Goal: Task Accomplishment & Management: Use online tool/utility

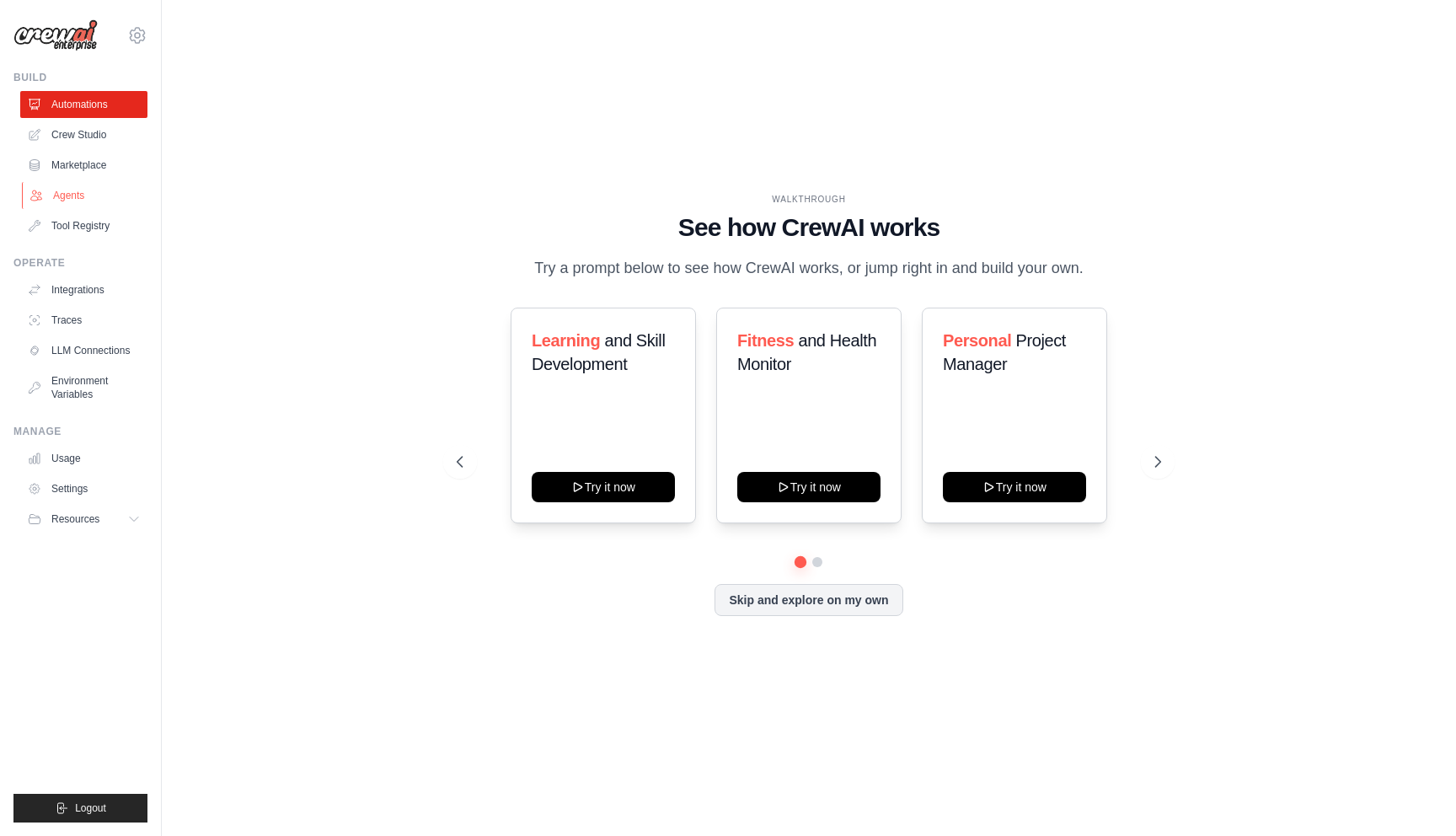
click at [80, 194] on link "Agents" at bounding box center [86, 196] width 127 height 27
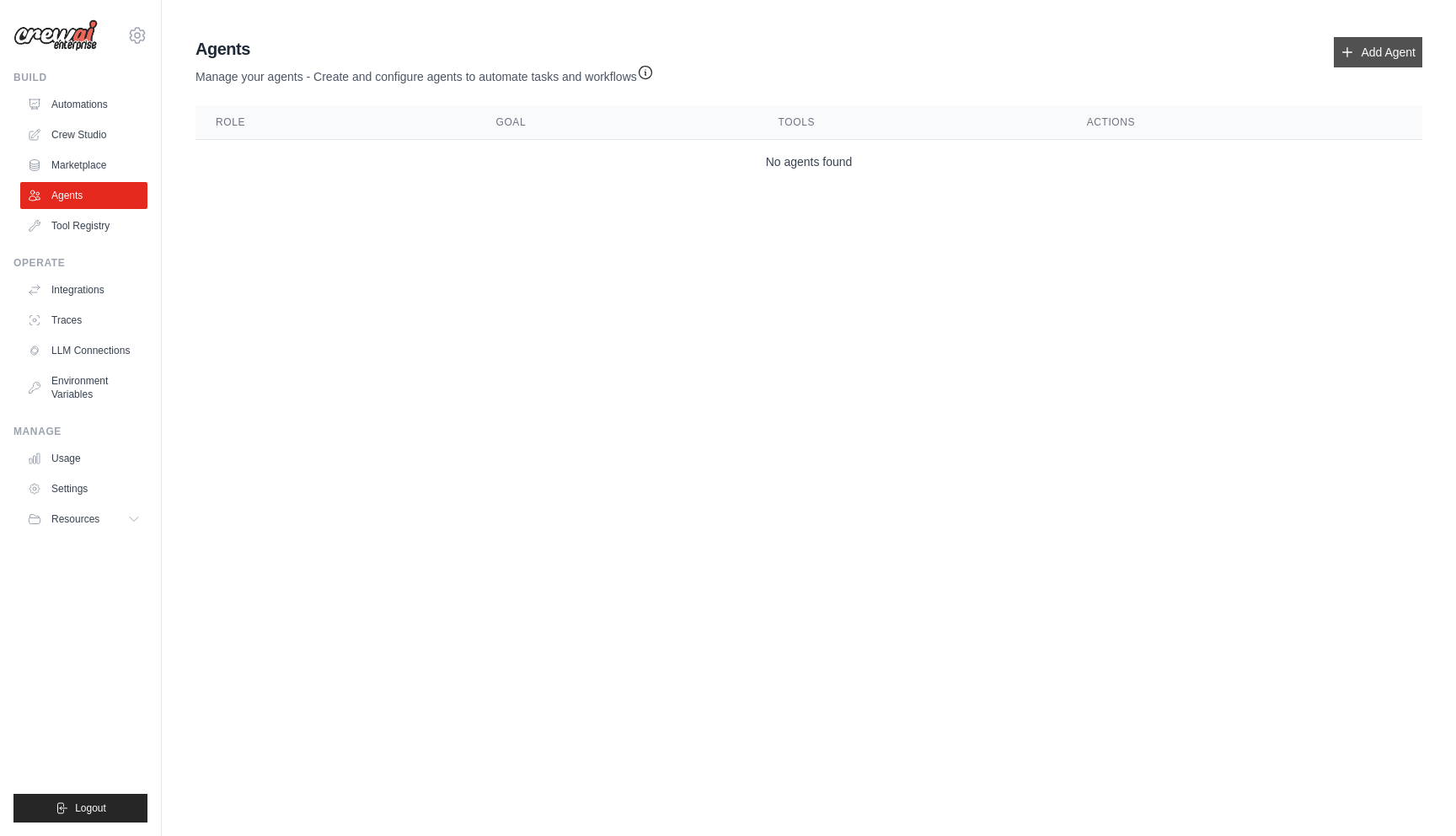
click at [1359, 49] on link "Add Agent" at bounding box center [1377, 51] width 88 height 30
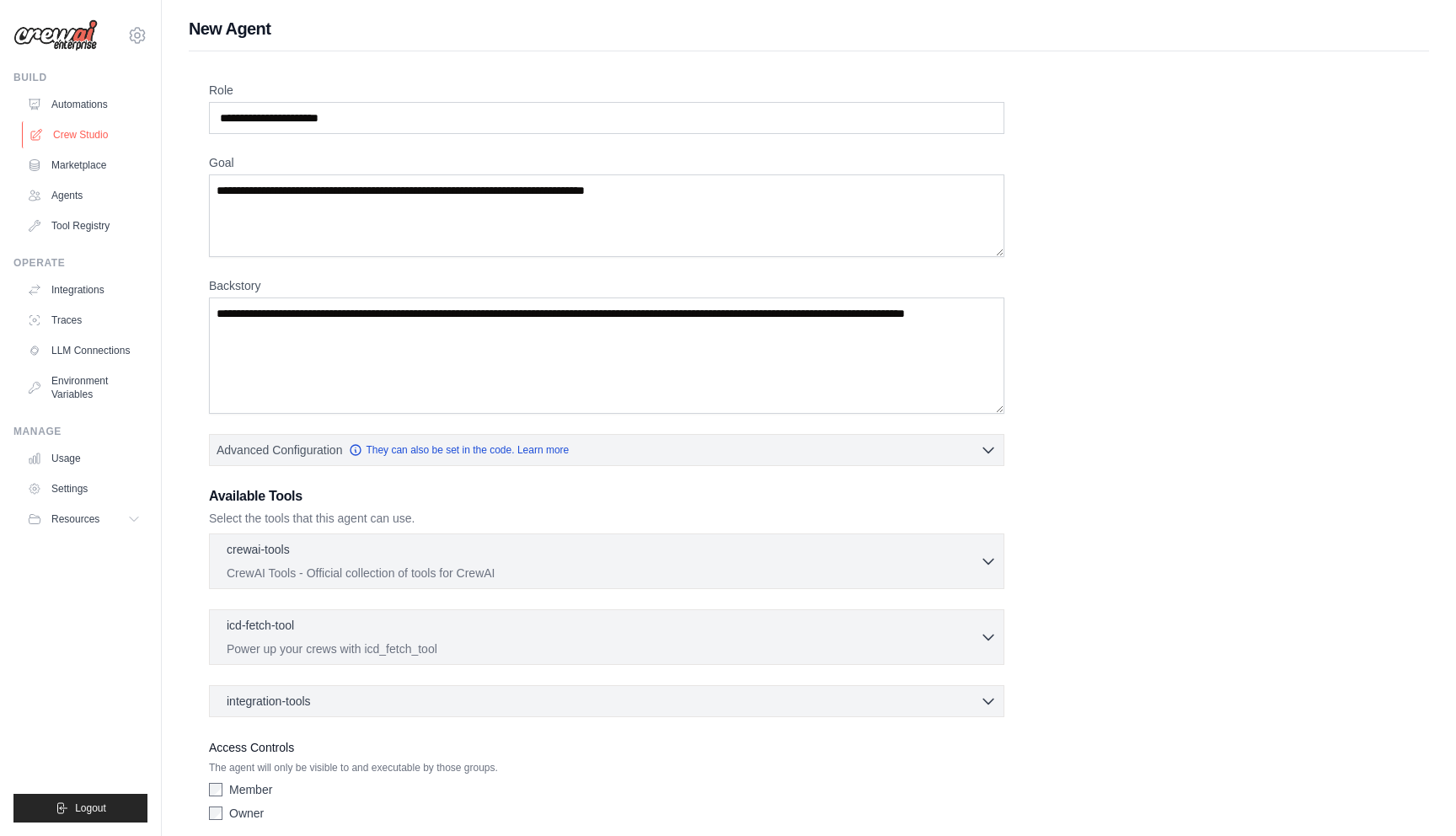
click at [86, 133] on link "Crew Studio" at bounding box center [86, 135] width 127 height 27
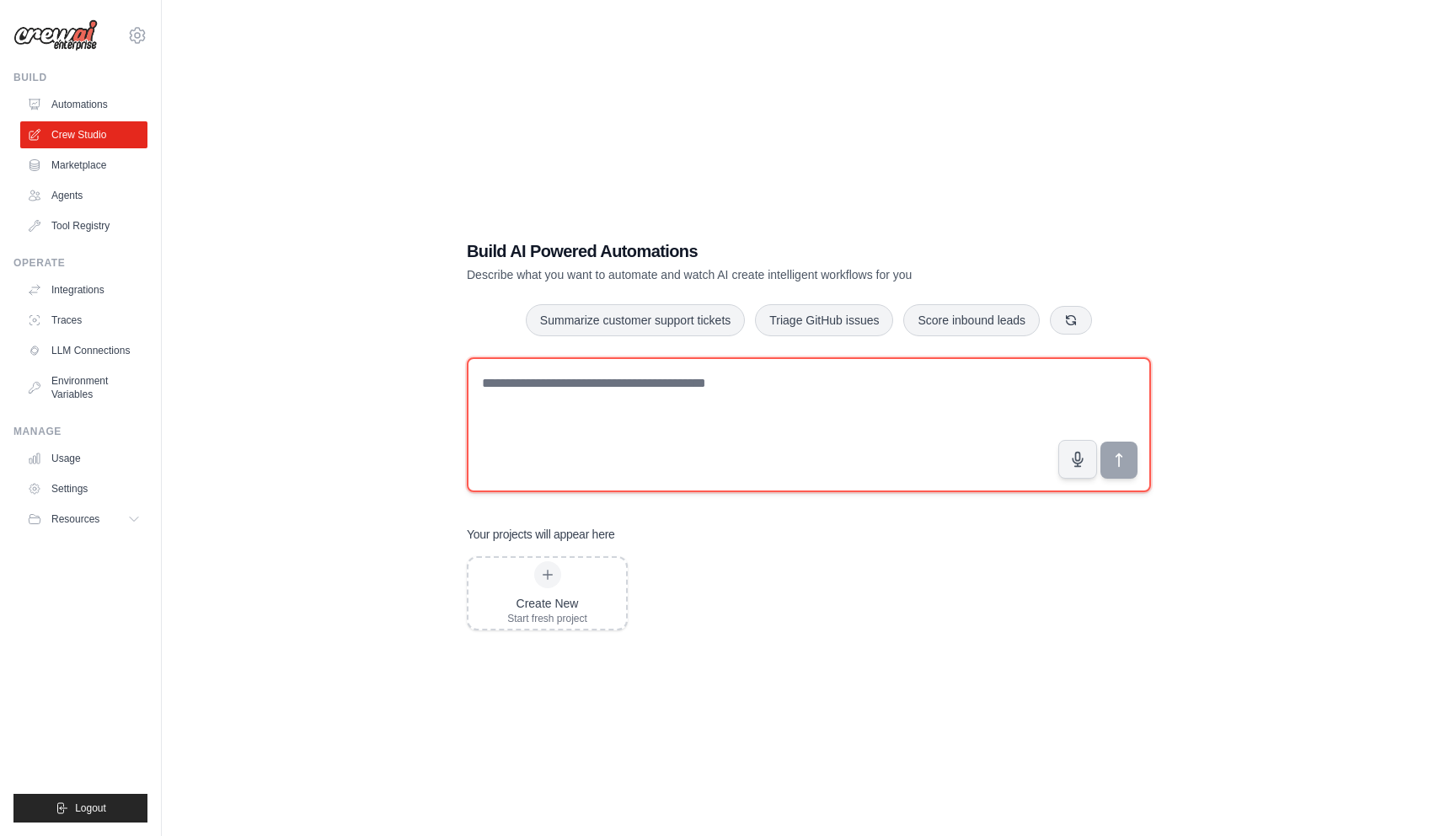
click at [726, 397] on textarea at bounding box center [809, 425] width 684 height 135
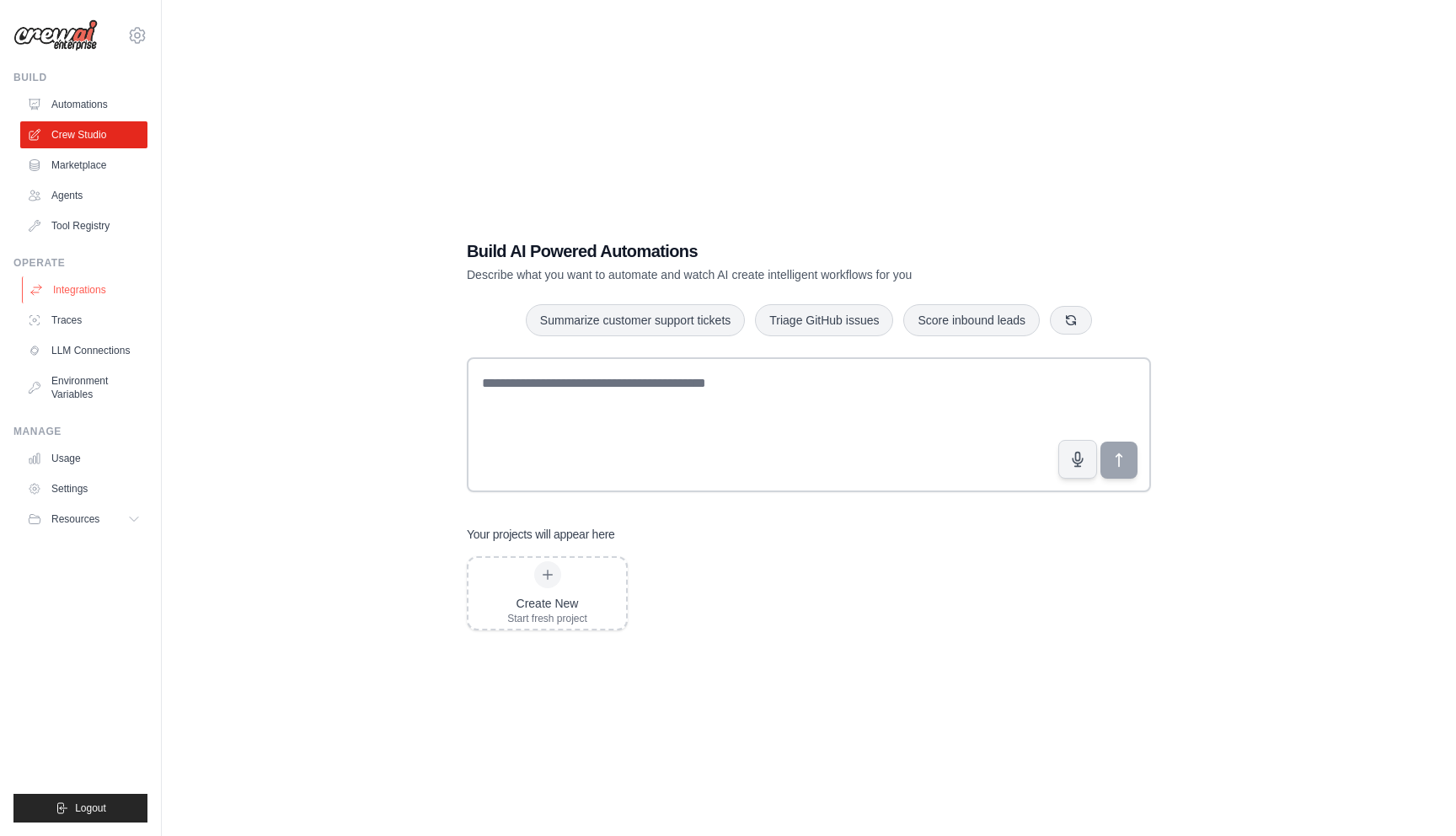
click at [94, 296] on link "Integrations" at bounding box center [86, 290] width 127 height 27
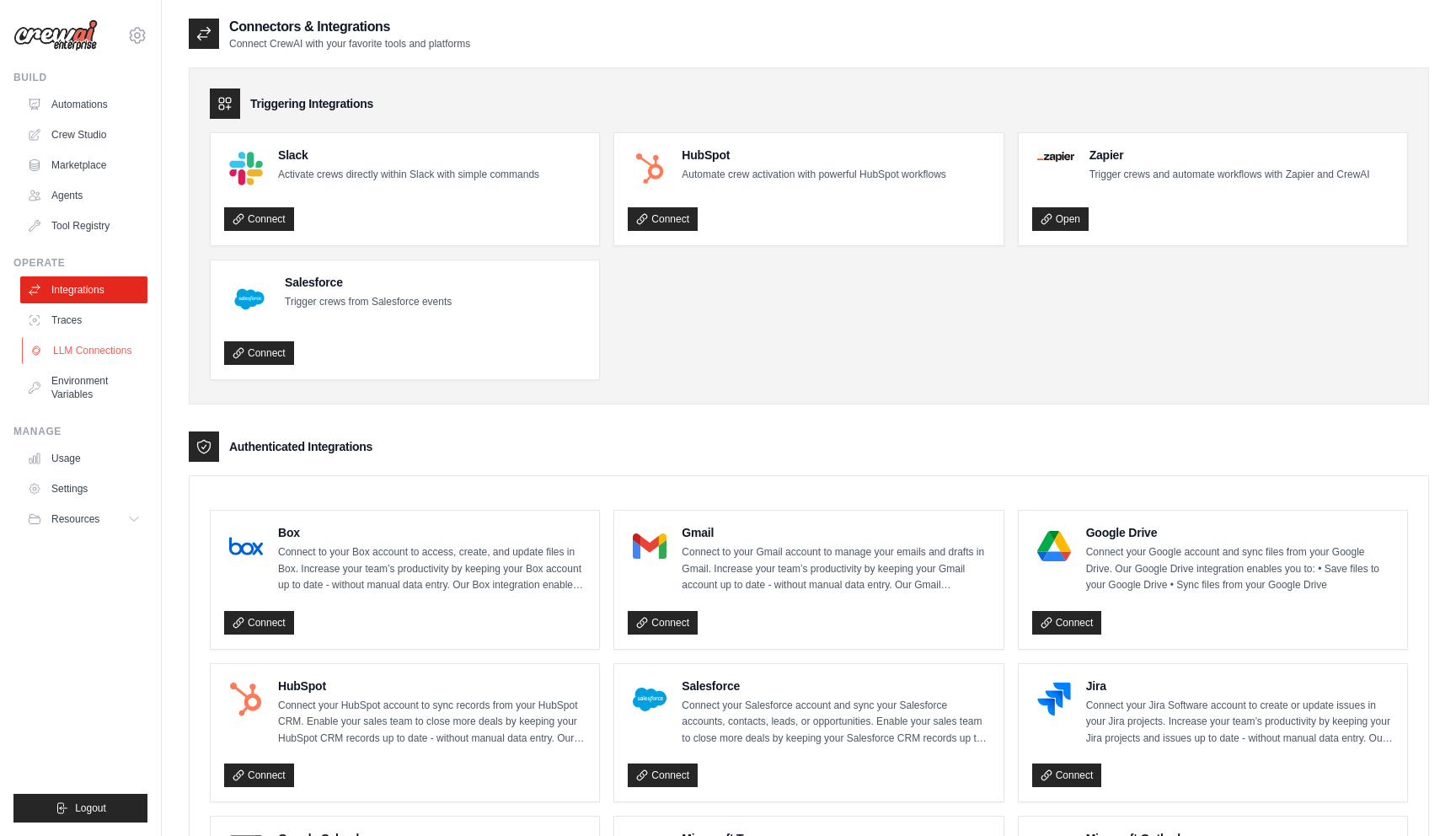
click at [123, 350] on link "LLM Connections" at bounding box center [86, 351] width 127 height 27
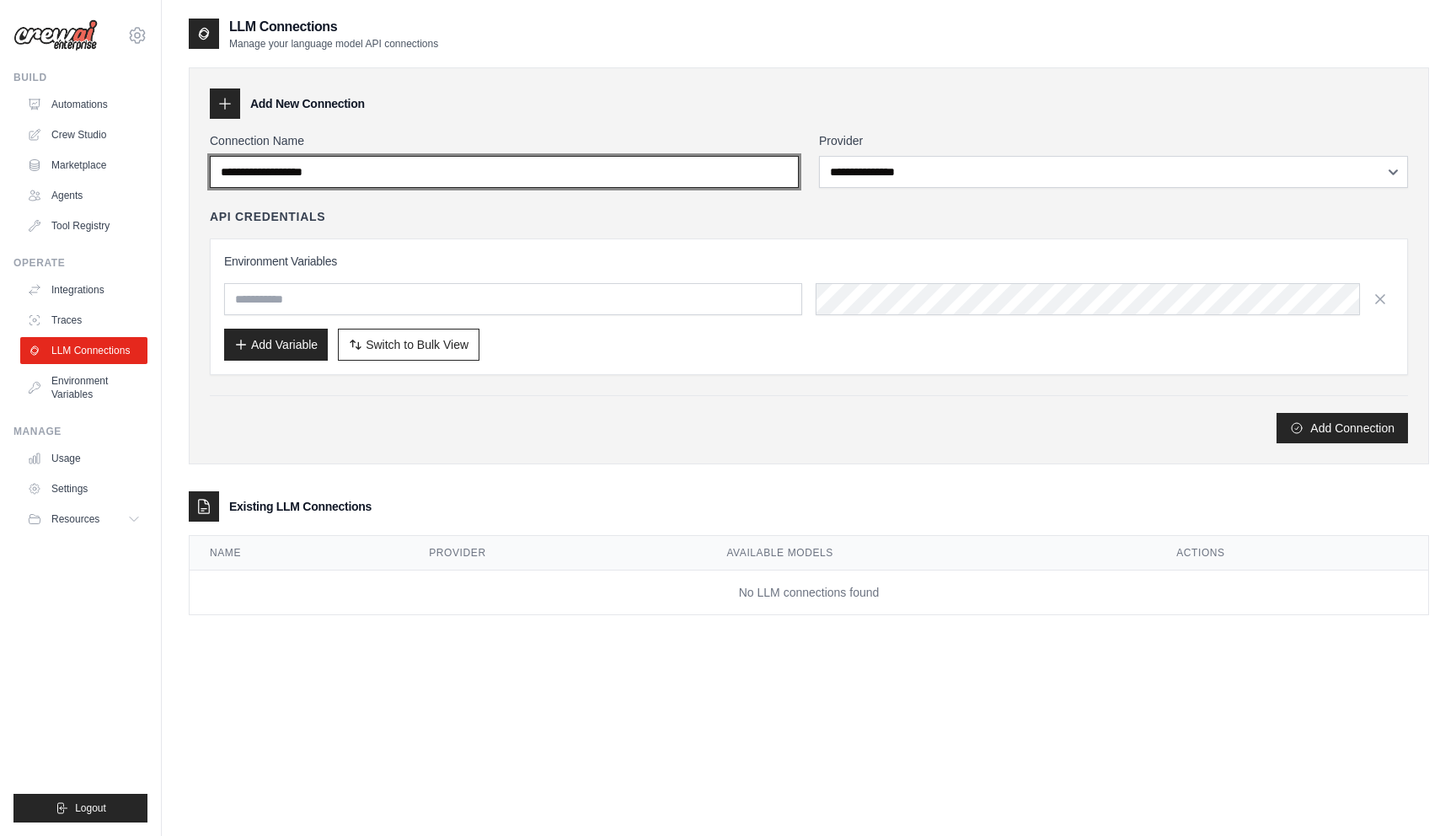
click at [504, 178] on input "Connection Name" at bounding box center [504, 171] width 589 height 32
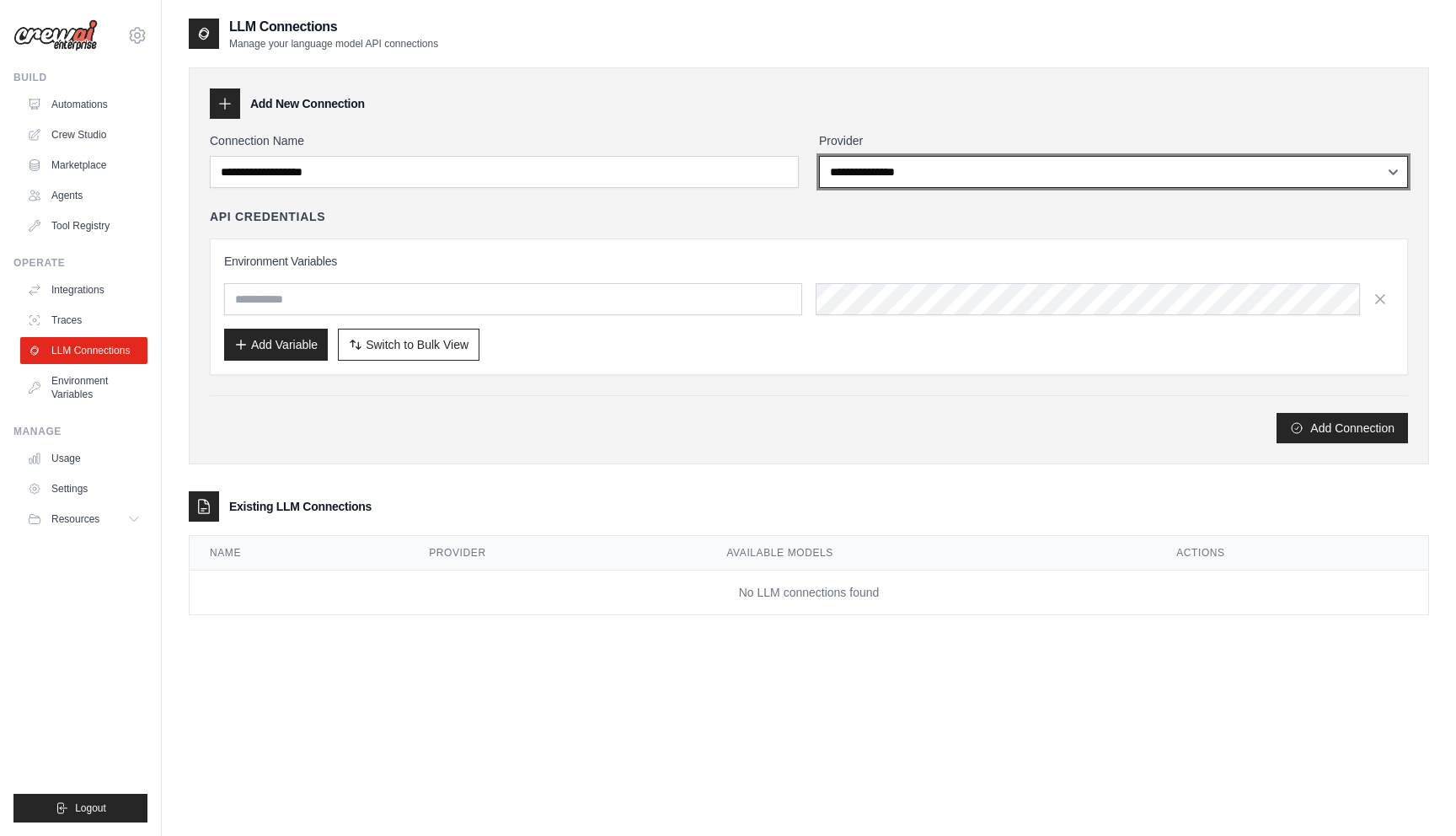
click at [867, 166] on select "**********" at bounding box center [1113, 171] width 589 height 32
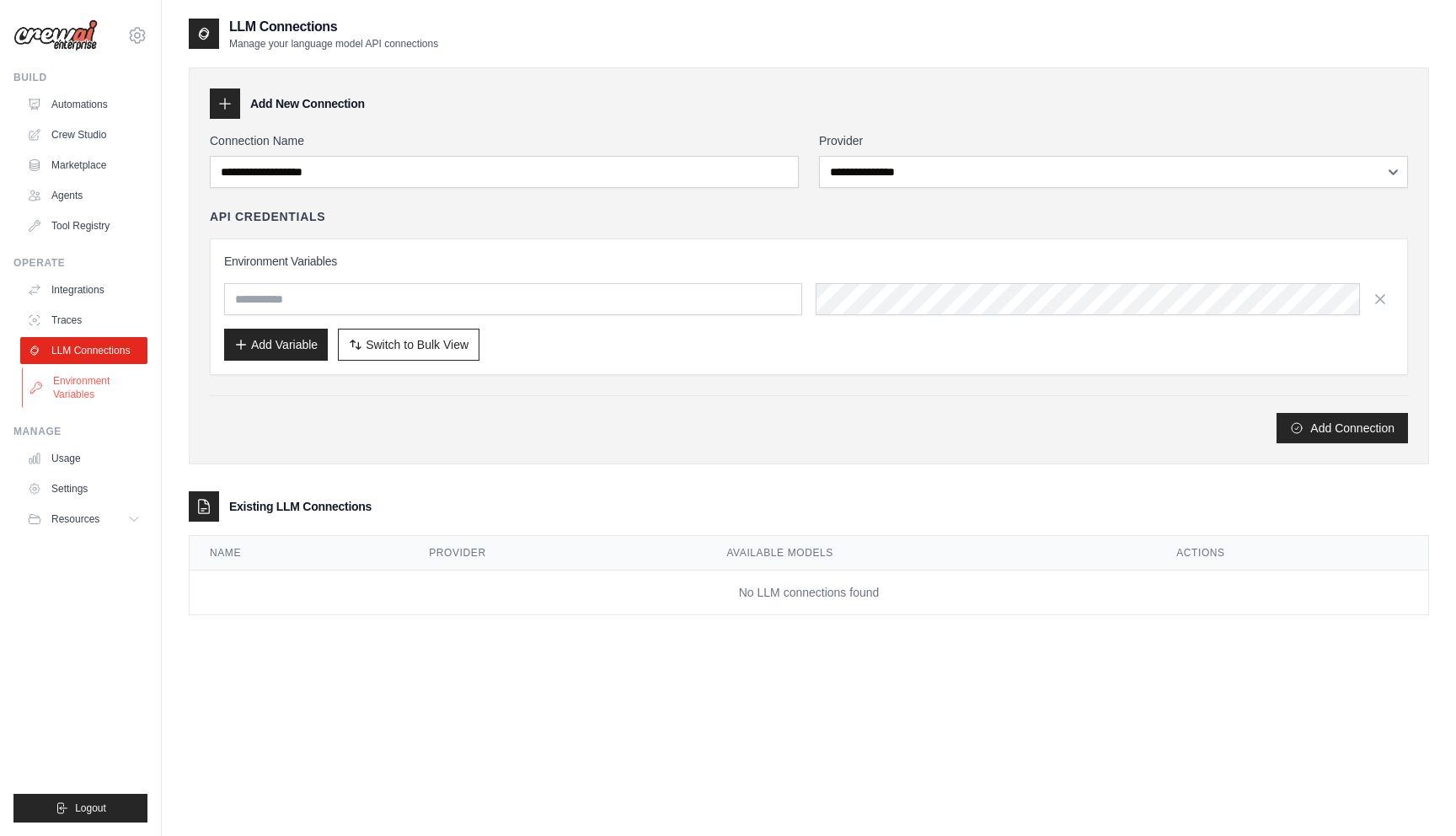
click at [86, 388] on link "Environment Variables" at bounding box center [86, 387] width 127 height 40
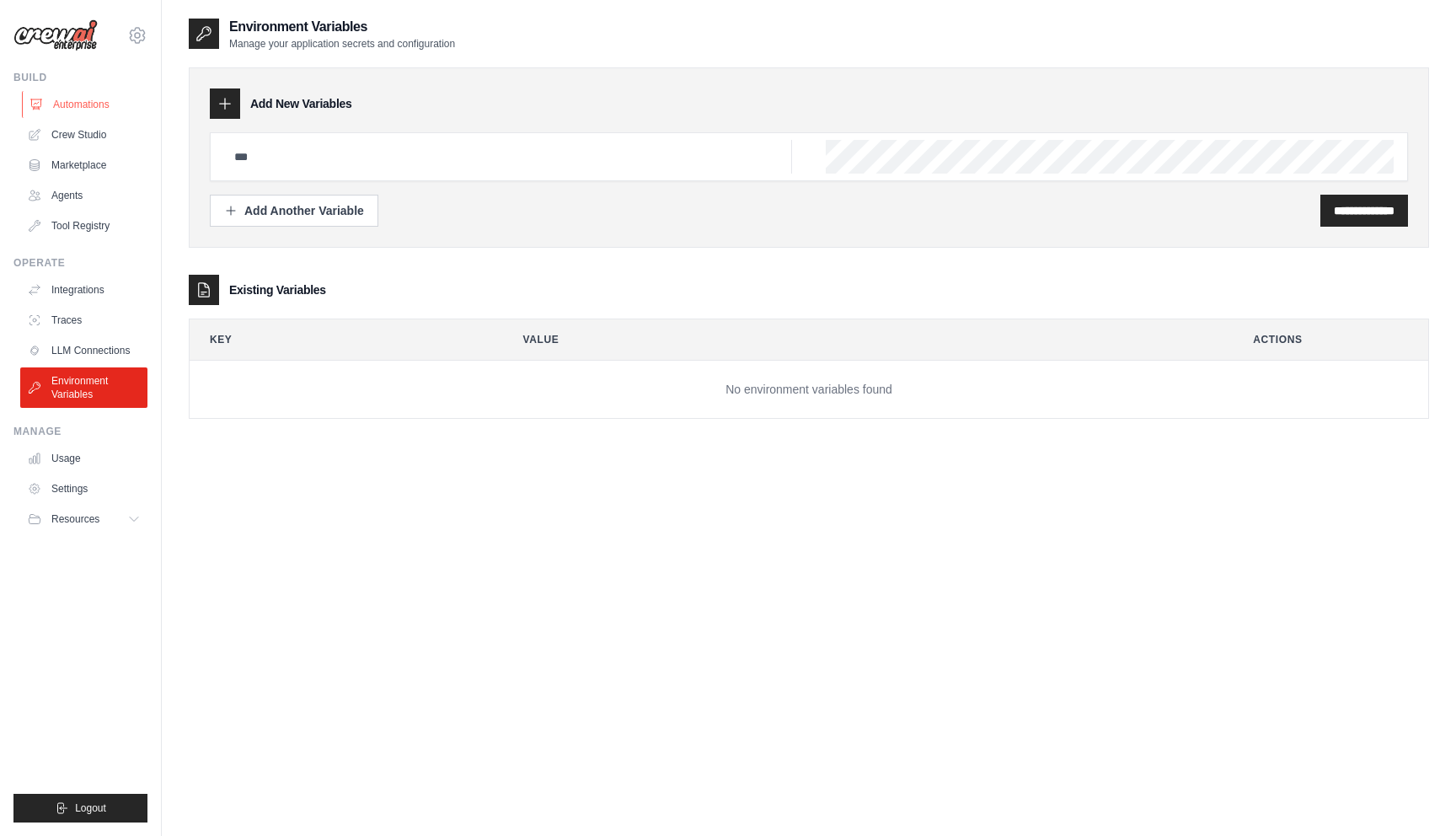
click at [96, 101] on link "Automations" at bounding box center [86, 104] width 127 height 27
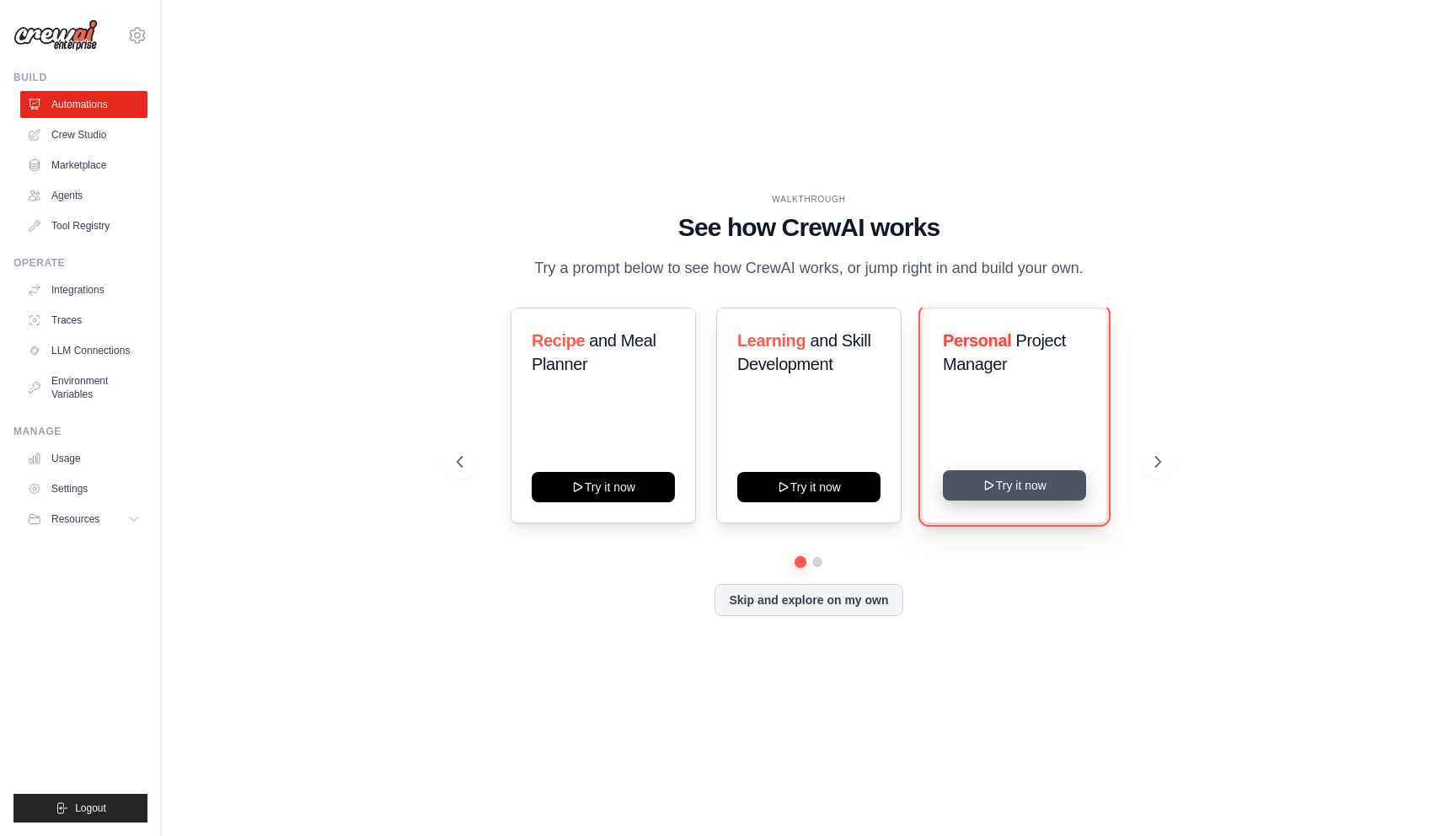
click at [998, 478] on button "Try it now" at bounding box center [1014, 485] width 143 height 30
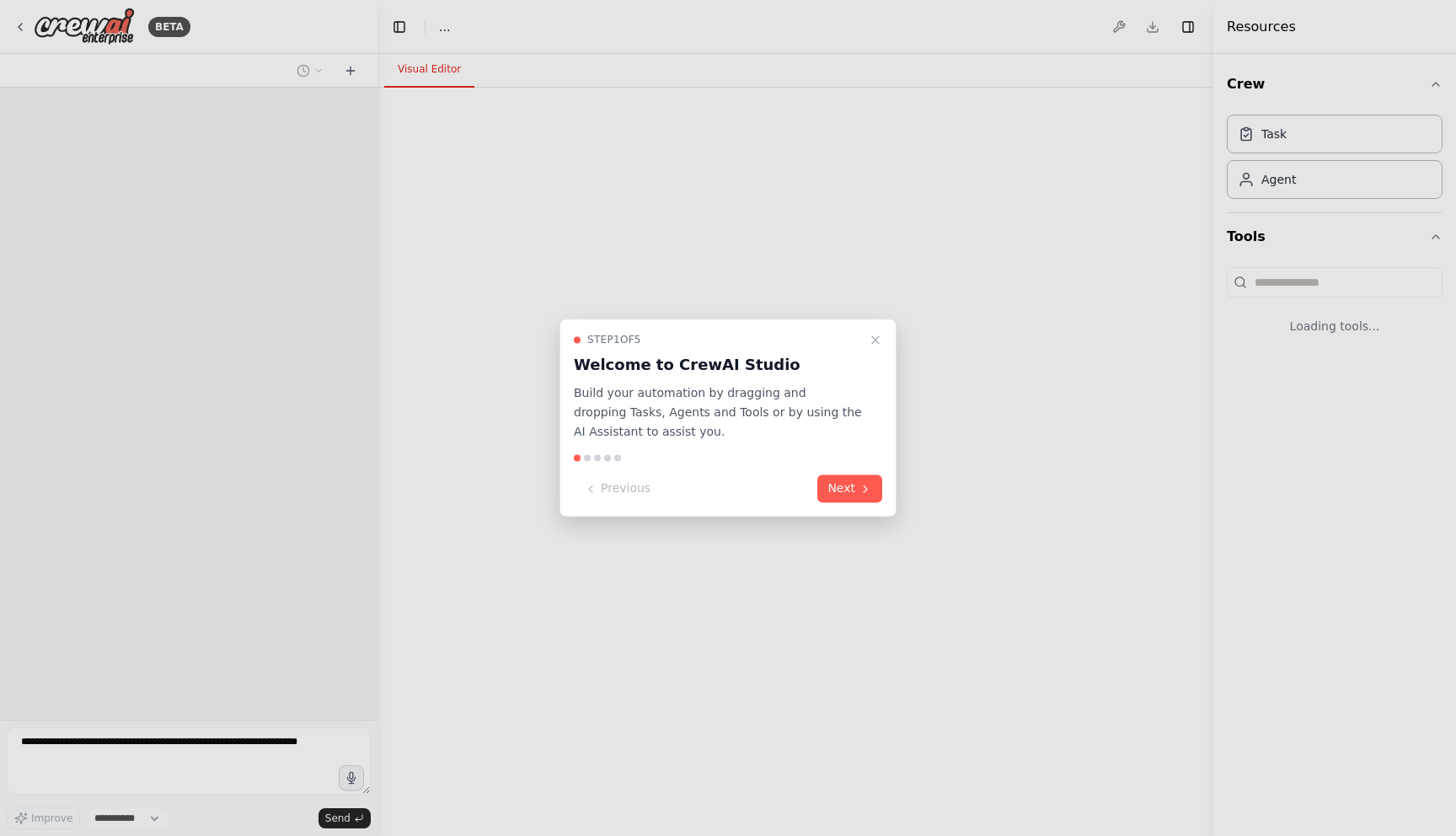
select select "****"
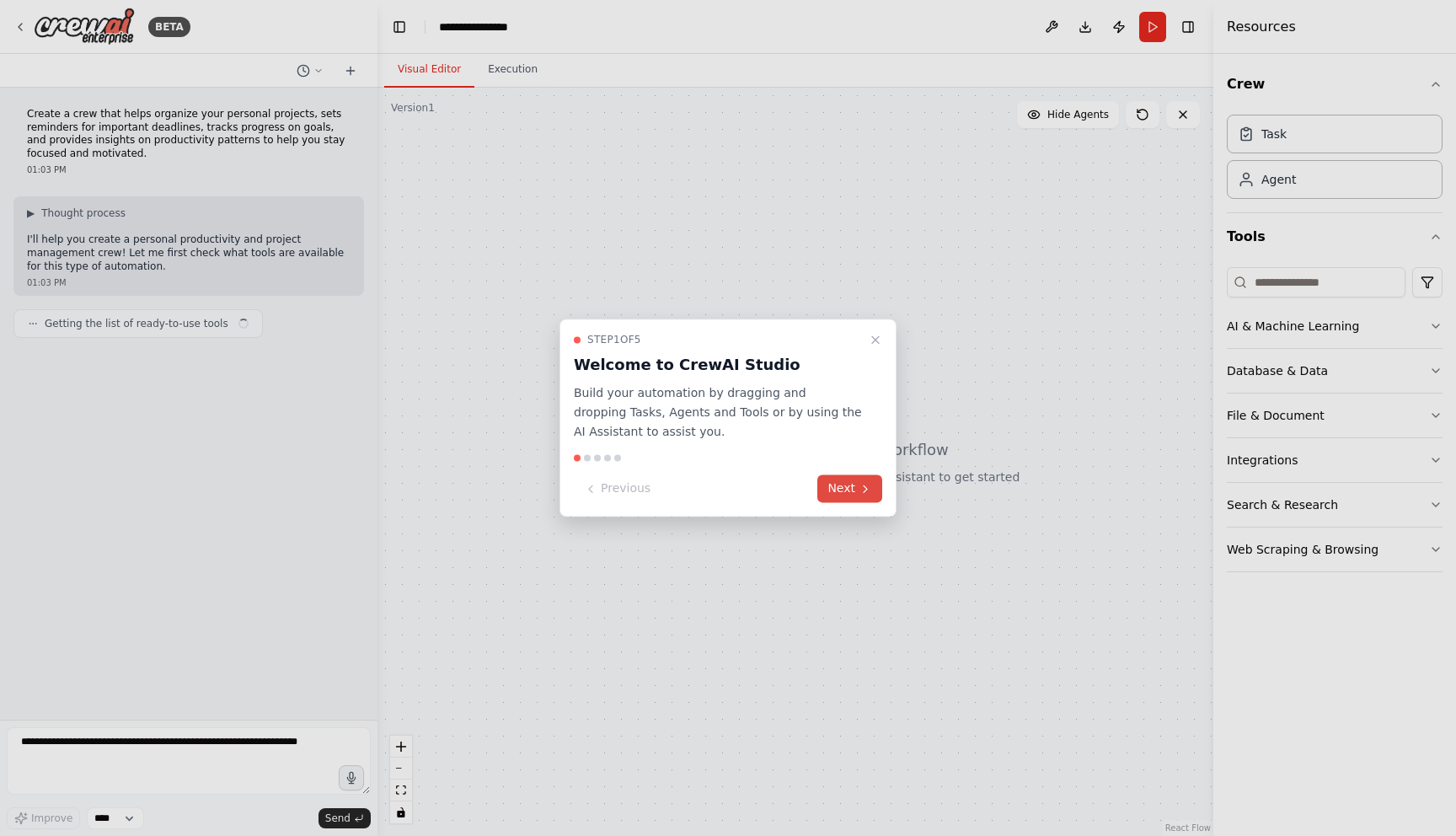
click at [851, 485] on button "Next" at bounding box center [849, 489] width 65 height 27
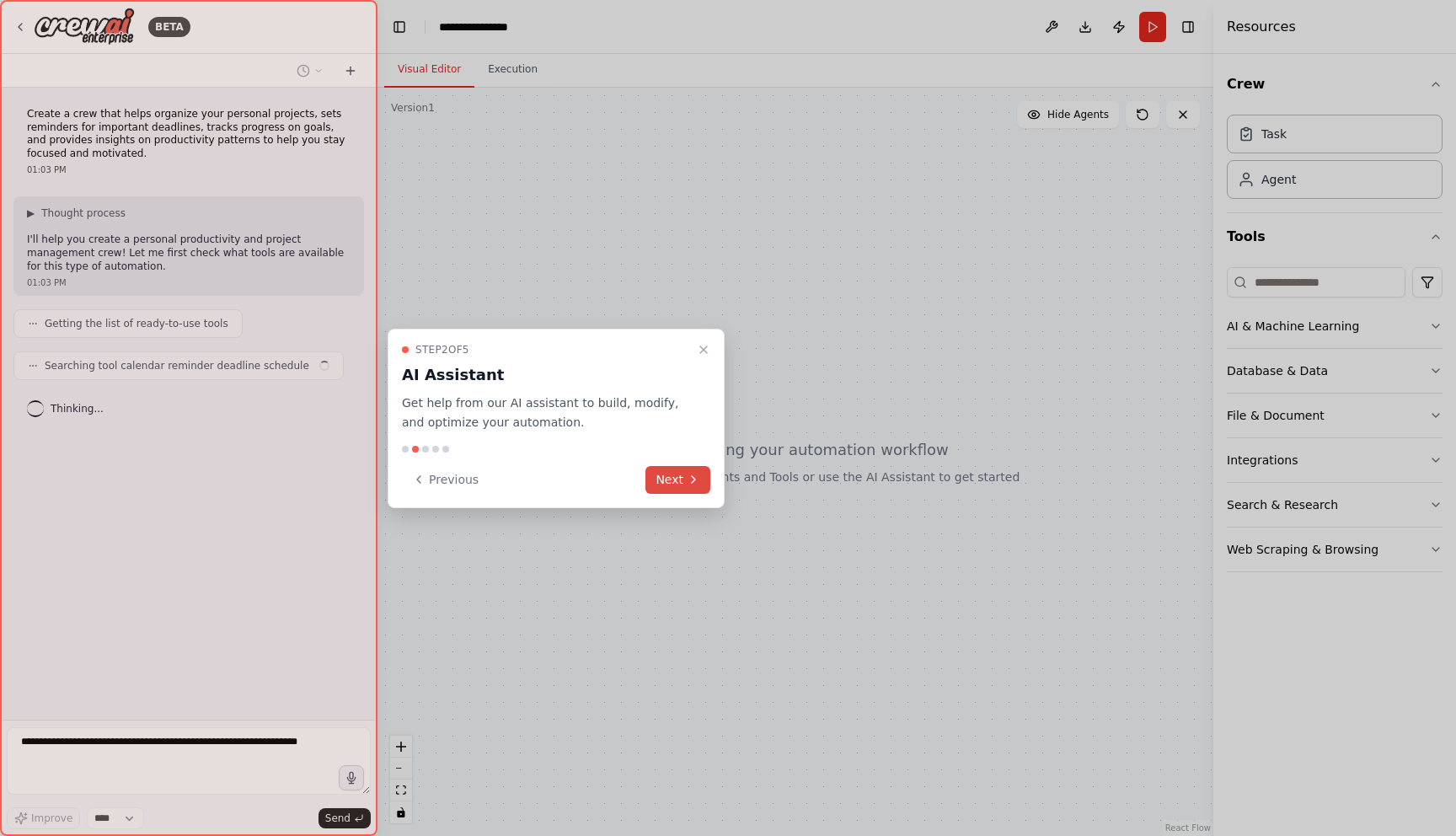
click at [668, 481] on button "Next" at bounding box center [678, 480] width 65 height 27
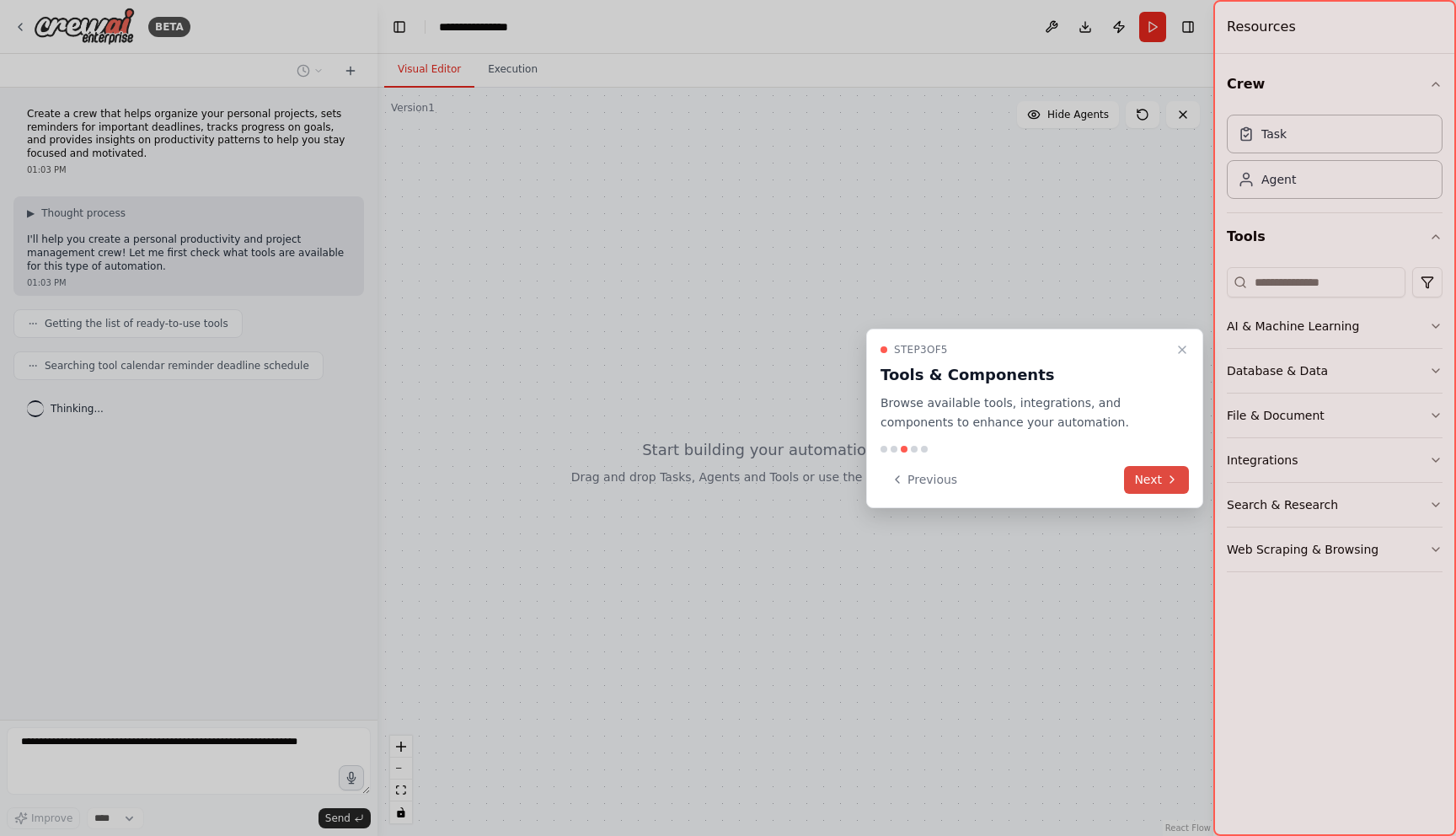
click at [1163, 484] on button "Next" at bounding box center [1157, 480] width 65 height 27
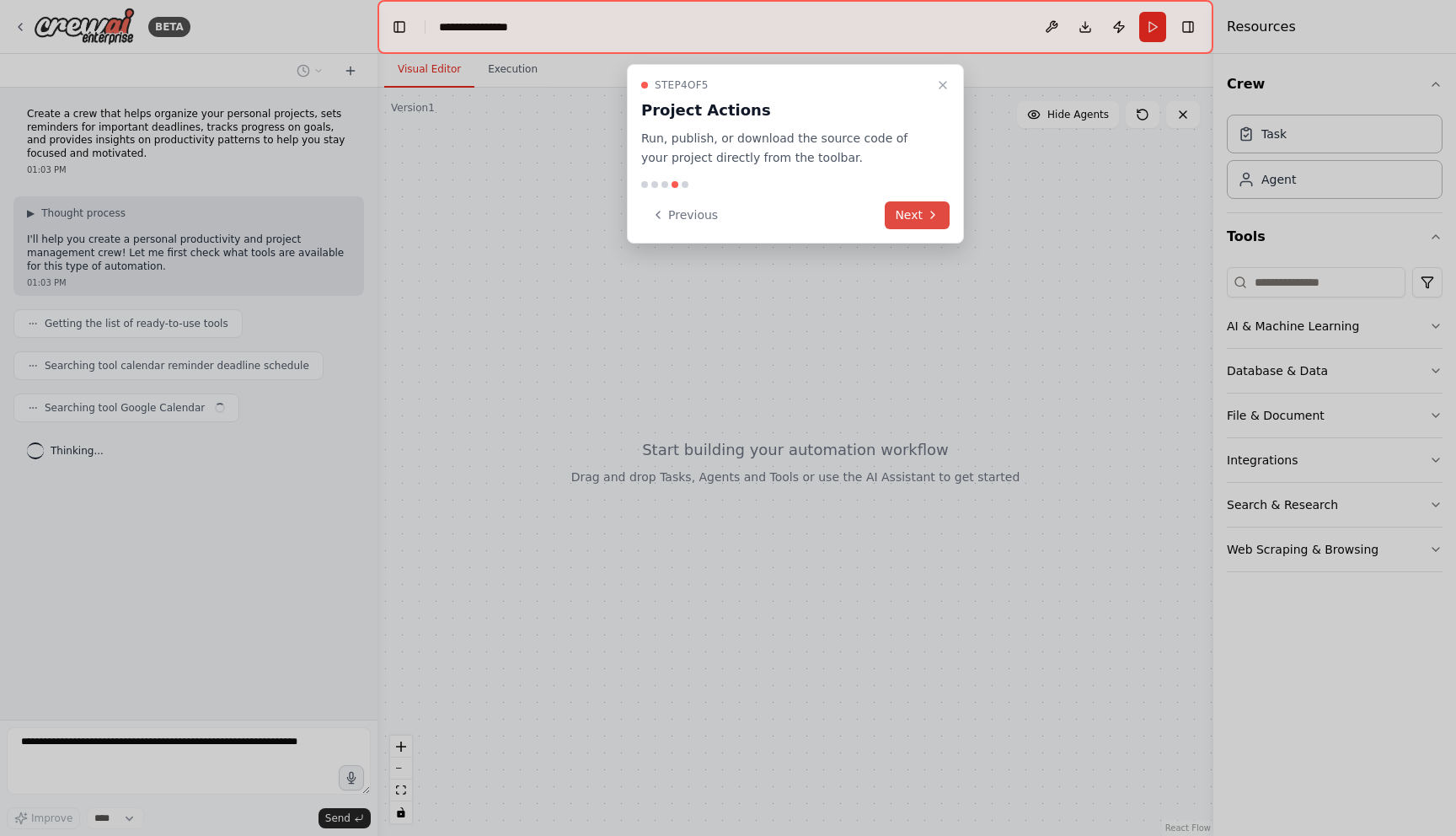
click at [900, 224] on button "Next" at bounding box center [917, 215] width 65 height 27
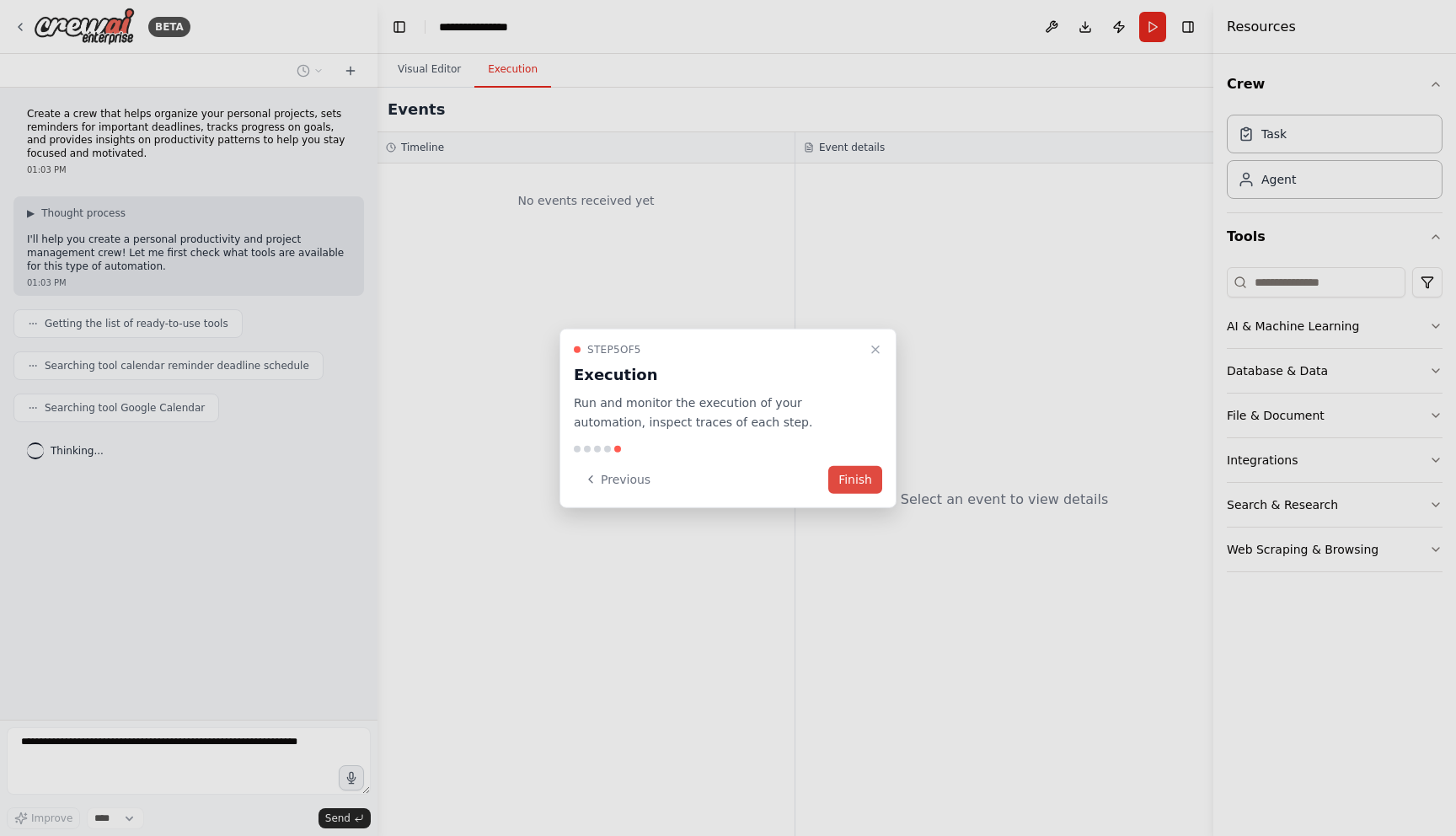
click at [865, 471] on button "Finish" at bounding box center [855, 479] width 54 height 27
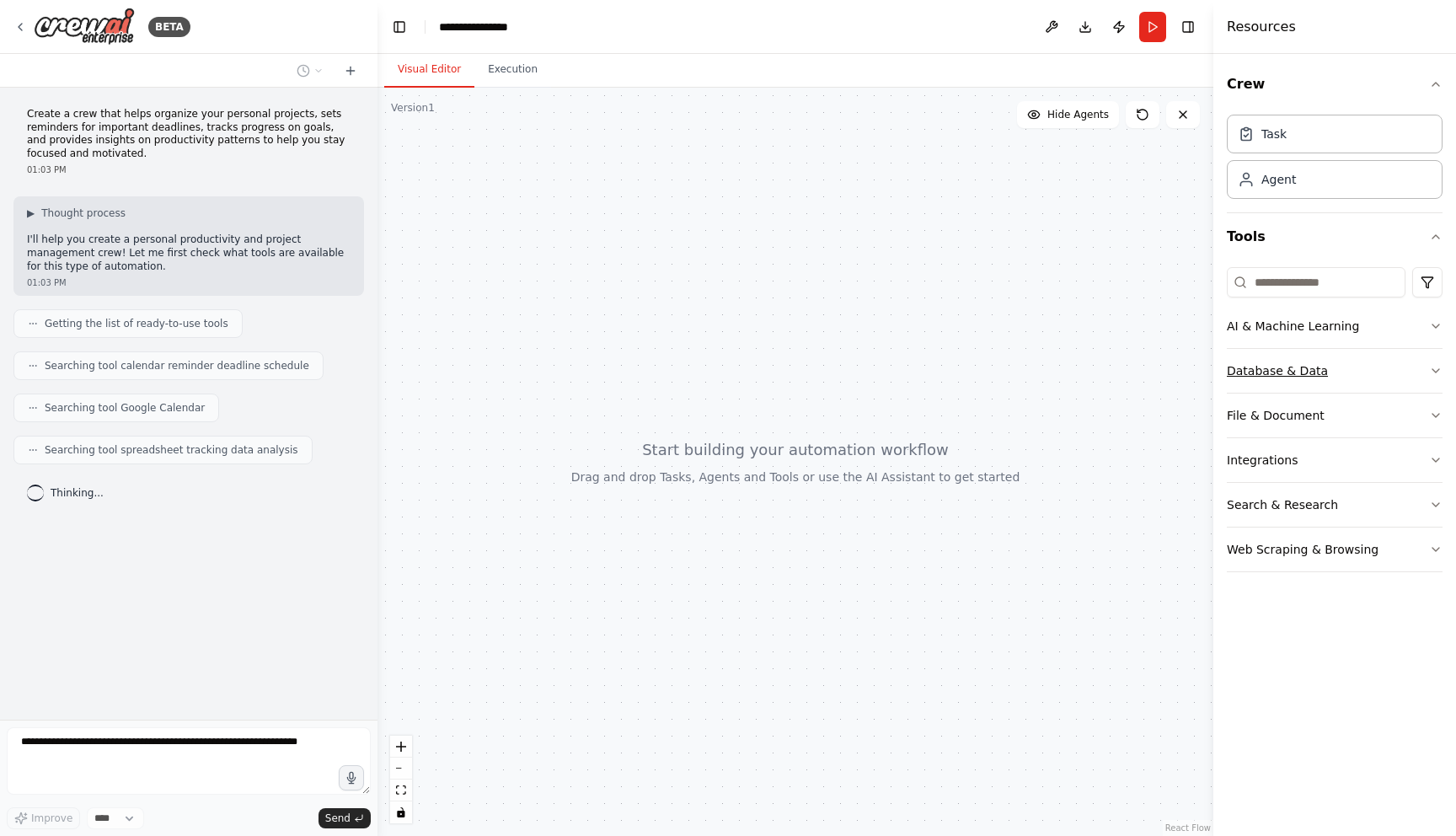
click at [1352, 375] on button "Database & Data" at bounding box center [1335, 371] width 216 height 44
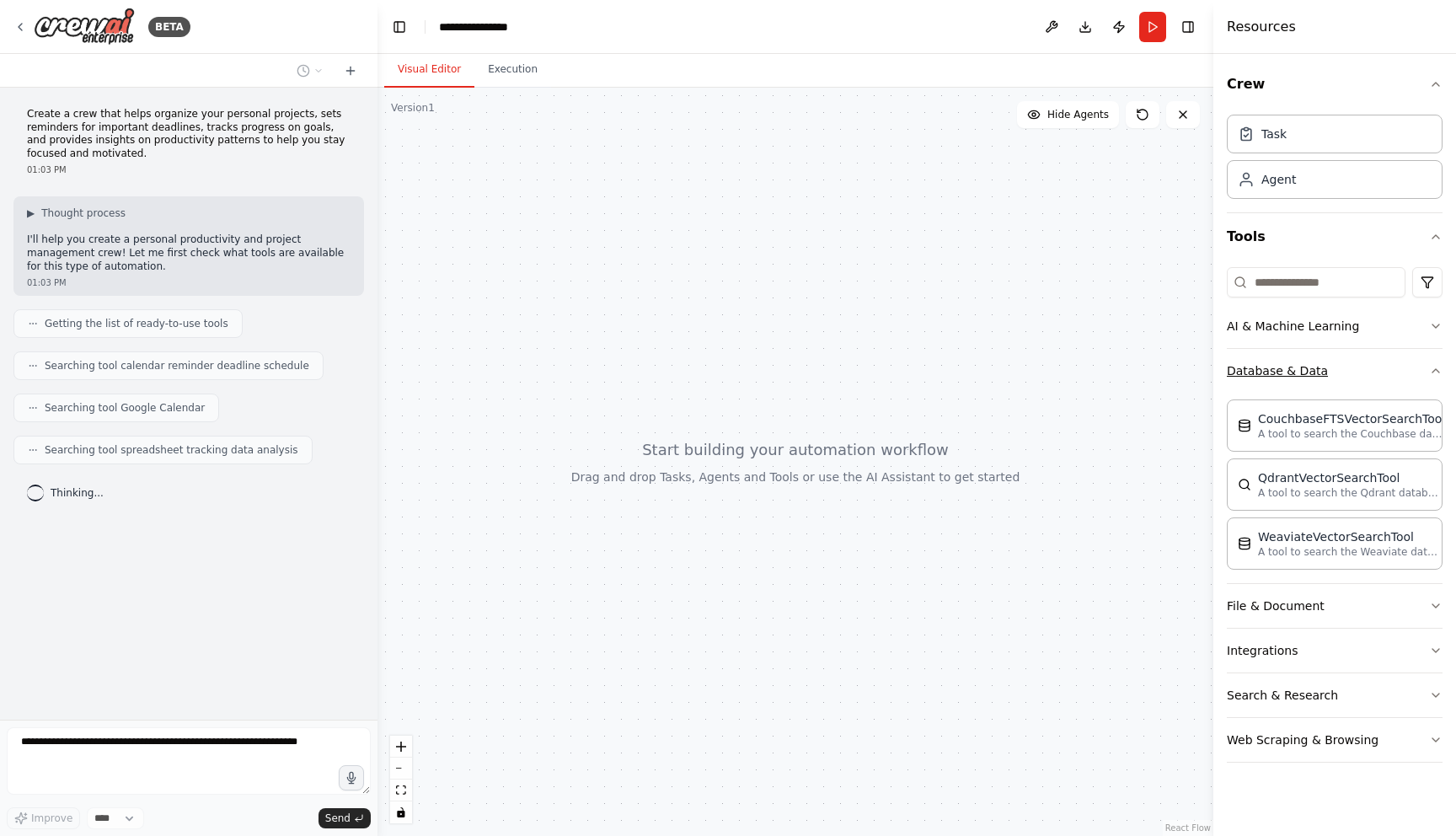
click at [1352, 375] on button "Database & Data" at bounding box center [1335, 371] width 216 height 44
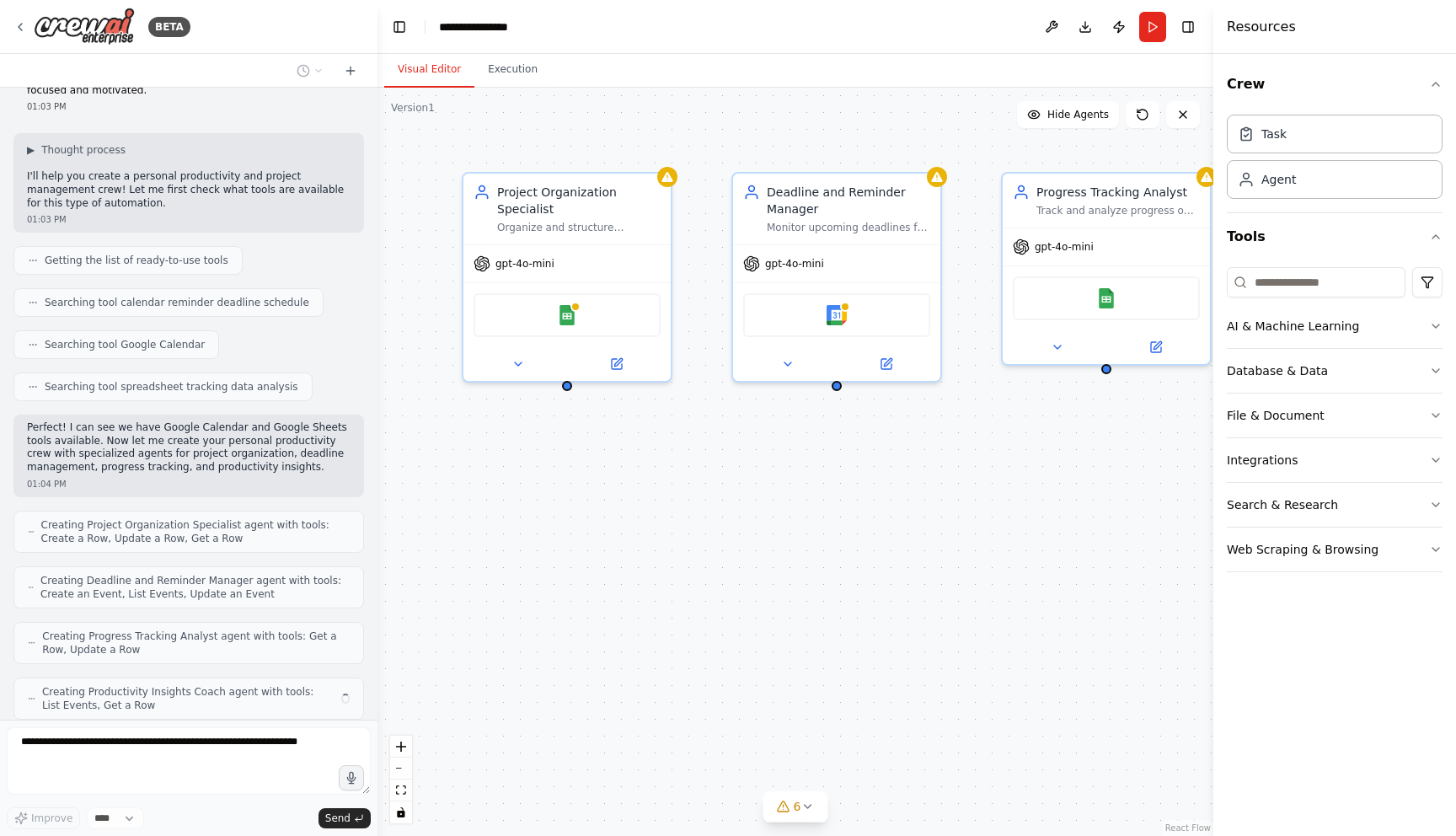
scroll to position [119, 0]
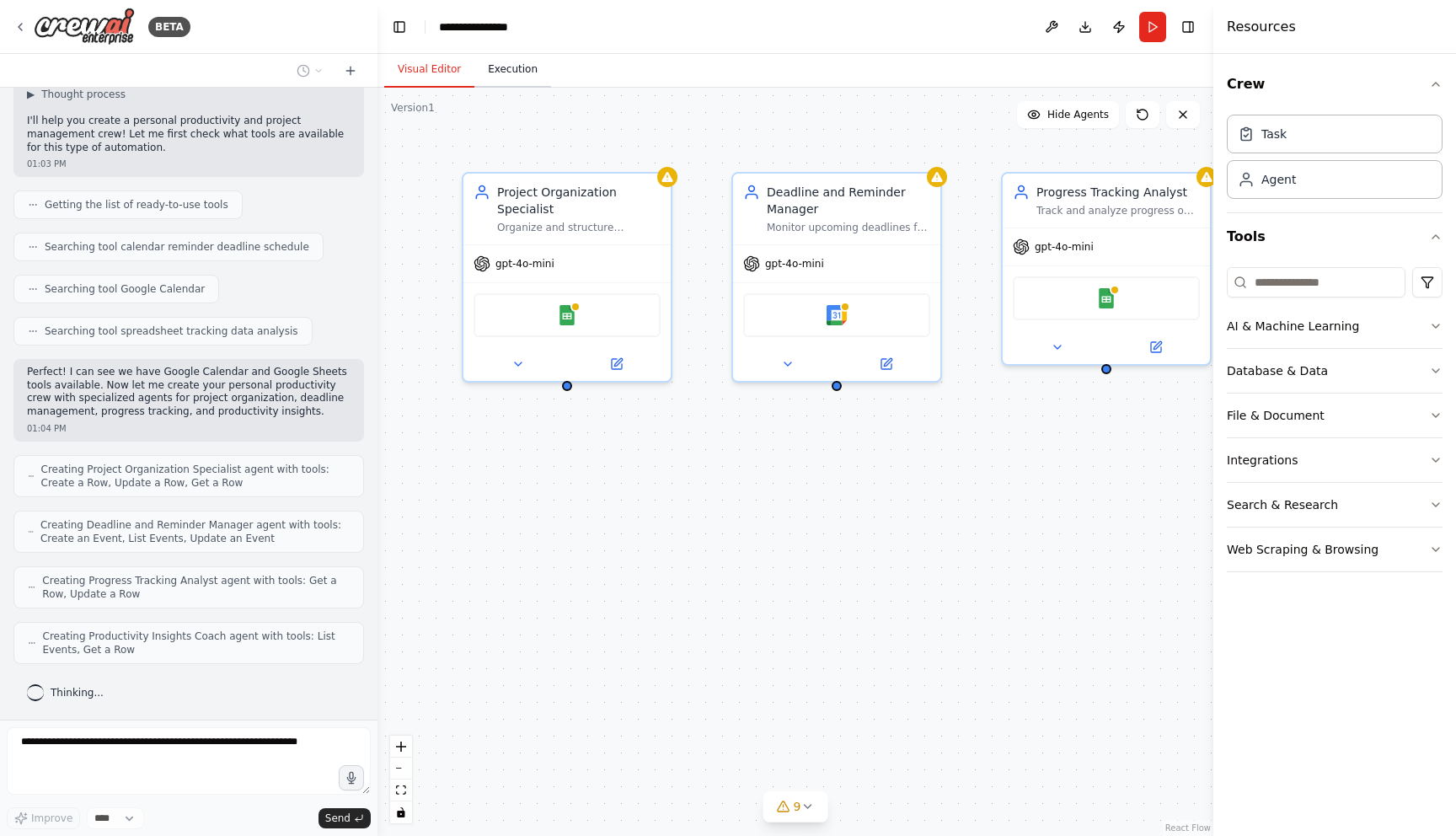
click at [503, 71] on button "Execution" at bounding box center [512, 69] width 77 height 35
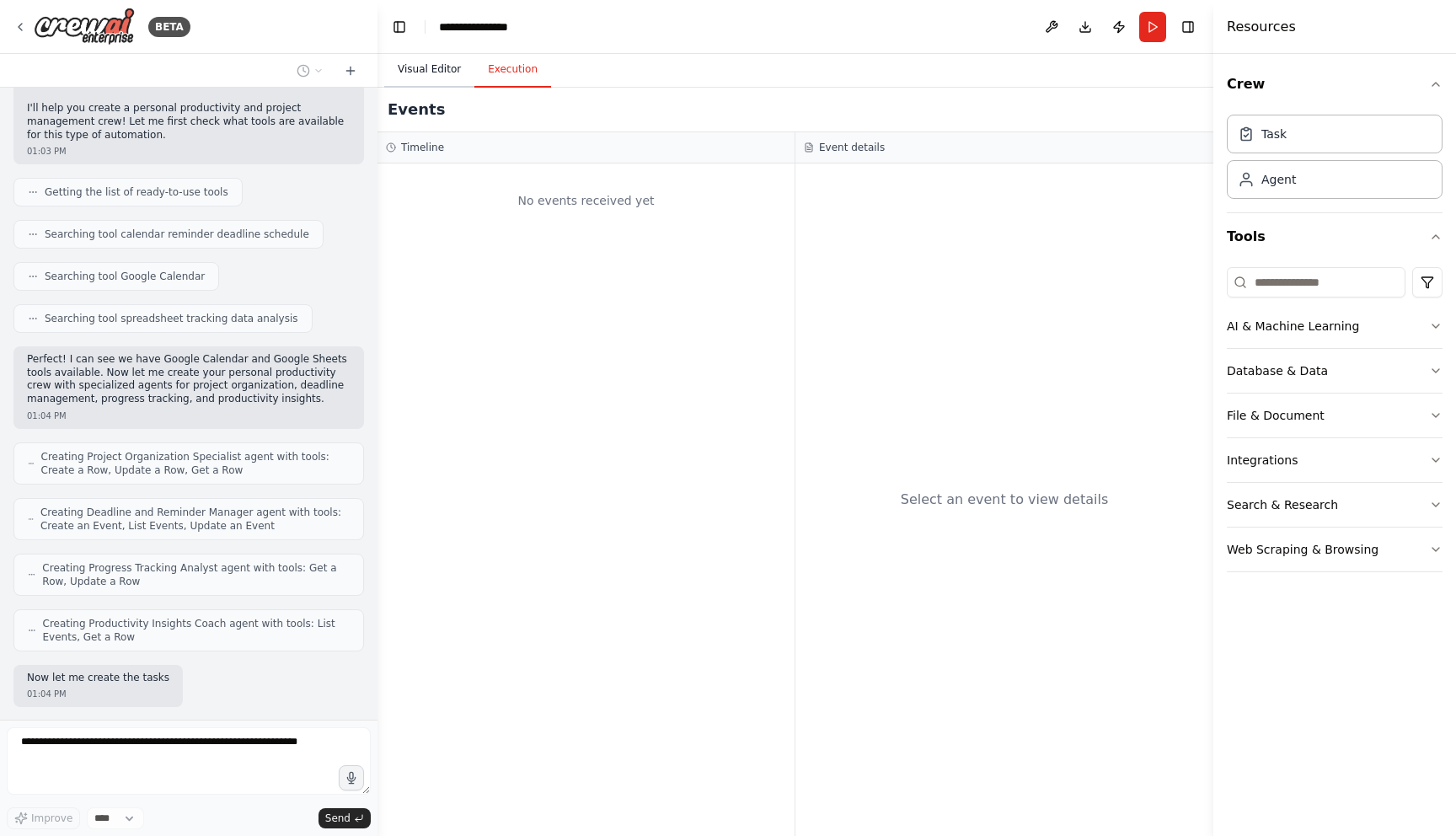
scroll to position [217, 0]
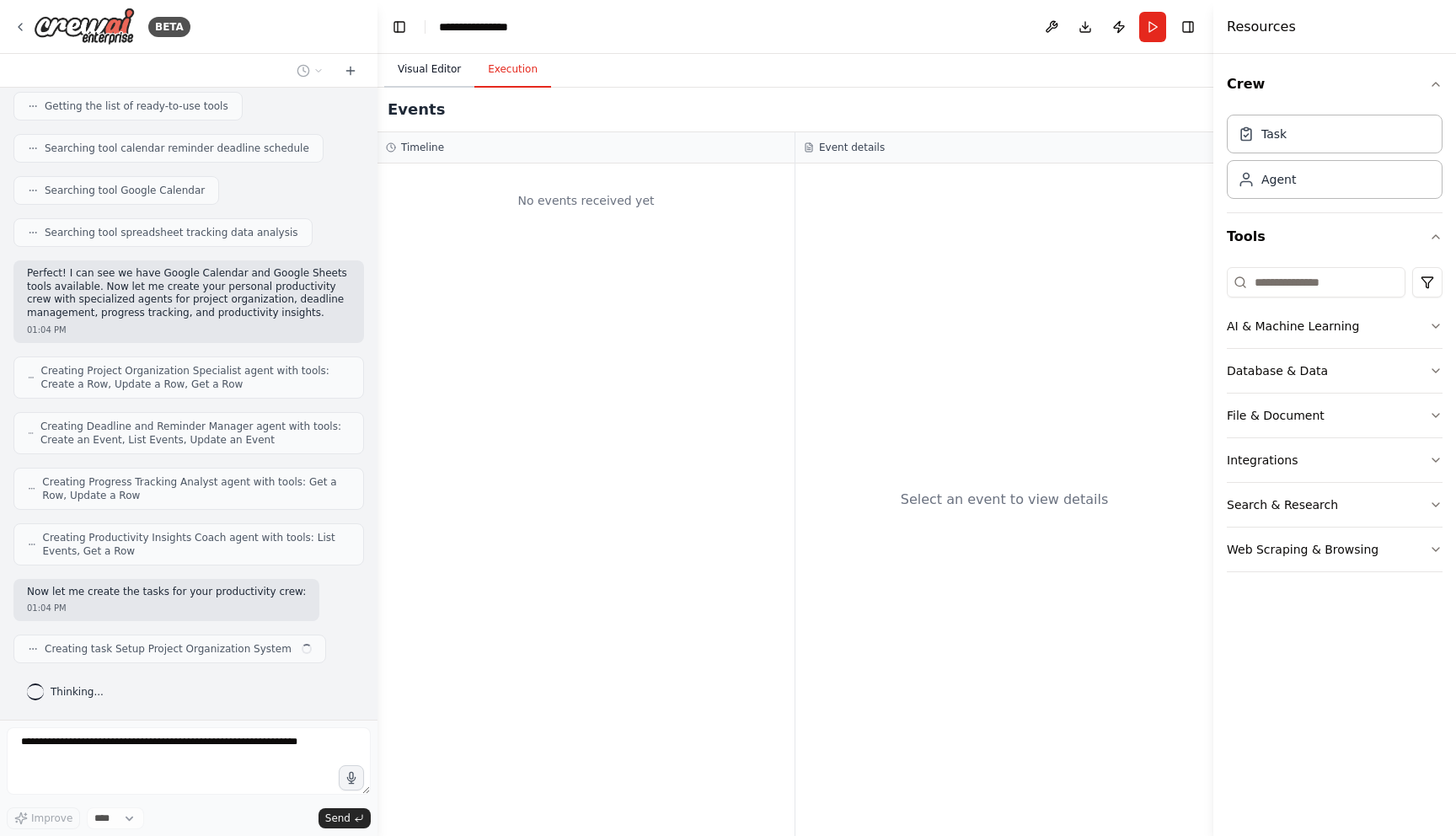
click at [429, 73] on button "Visual Editor" at bounding box center [429, 69] width 90 height 35
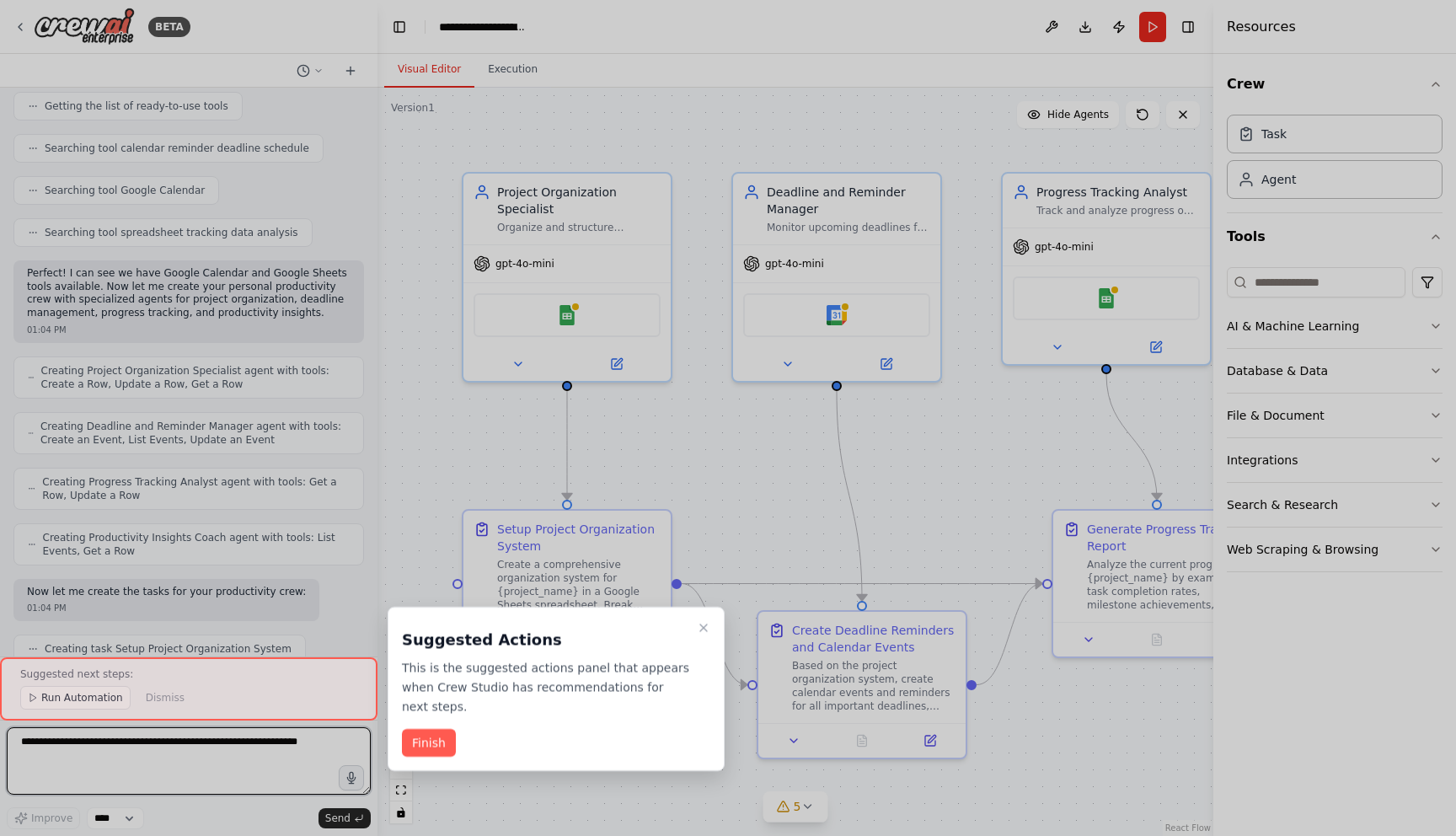
scroll to position [1014, 0]
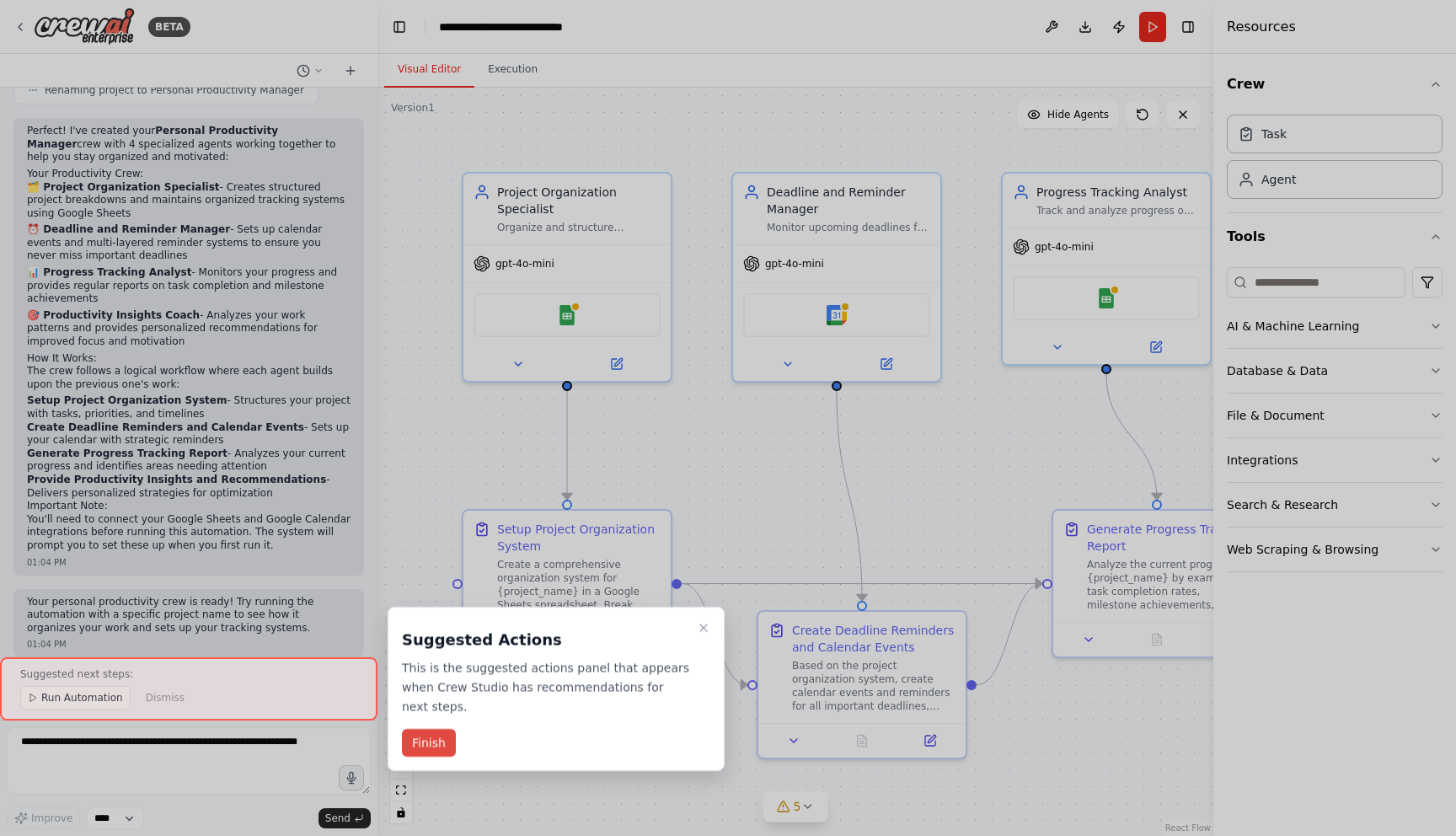
click at [431, 747] on button "Finish" at bounding box center [429, 743] width 54 height 27
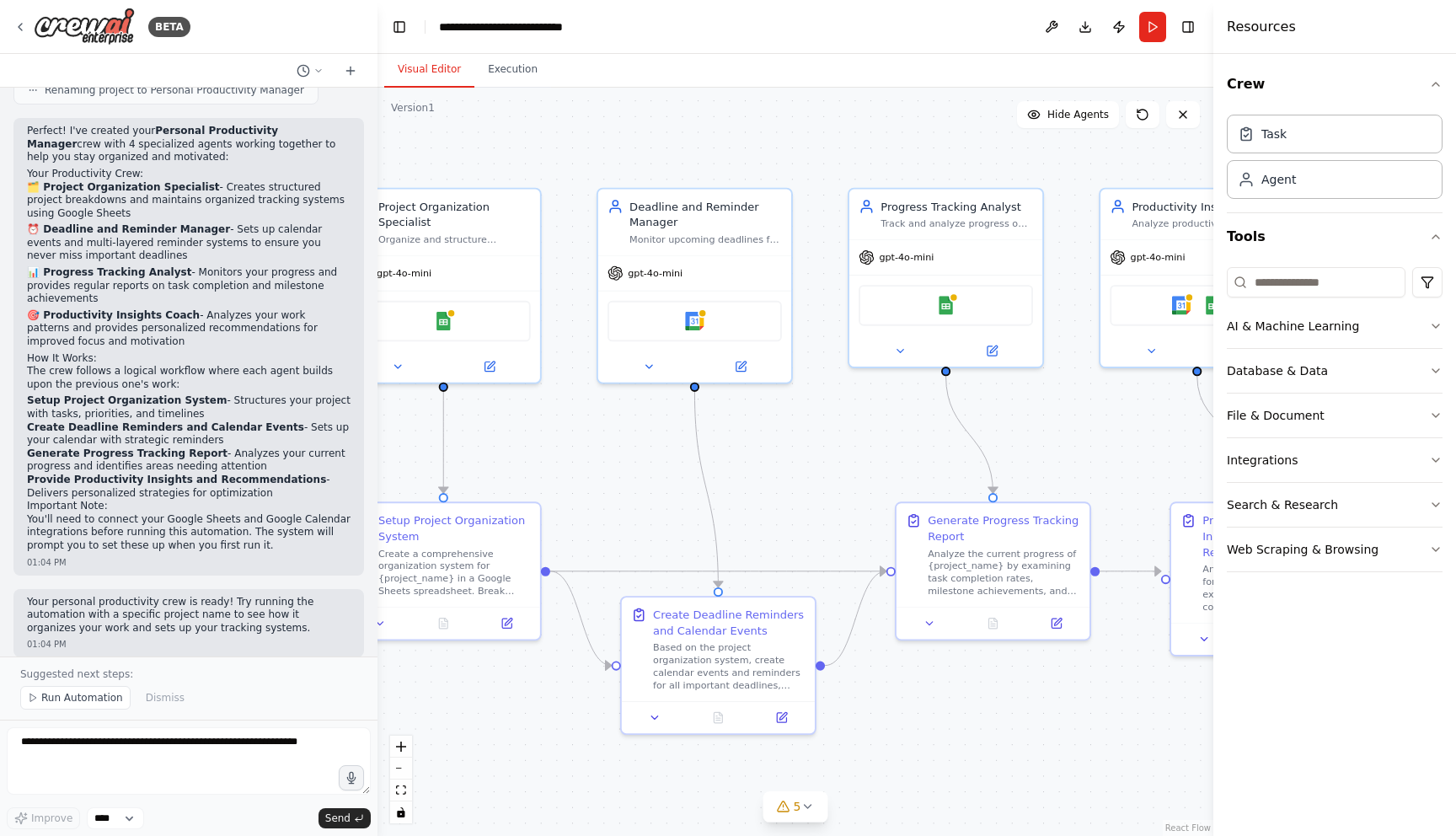
drag, startPoint x: 818, startPoint y: 481, endPoint x: 679, endPoint y: 473, distance: 139.2
click at [679, 473] on div ".deletable-edge-delete-btn { width: 20px; height: 20px; border: 0px solid #ffff…" at bounding box center [795, 461] width 836 height 749
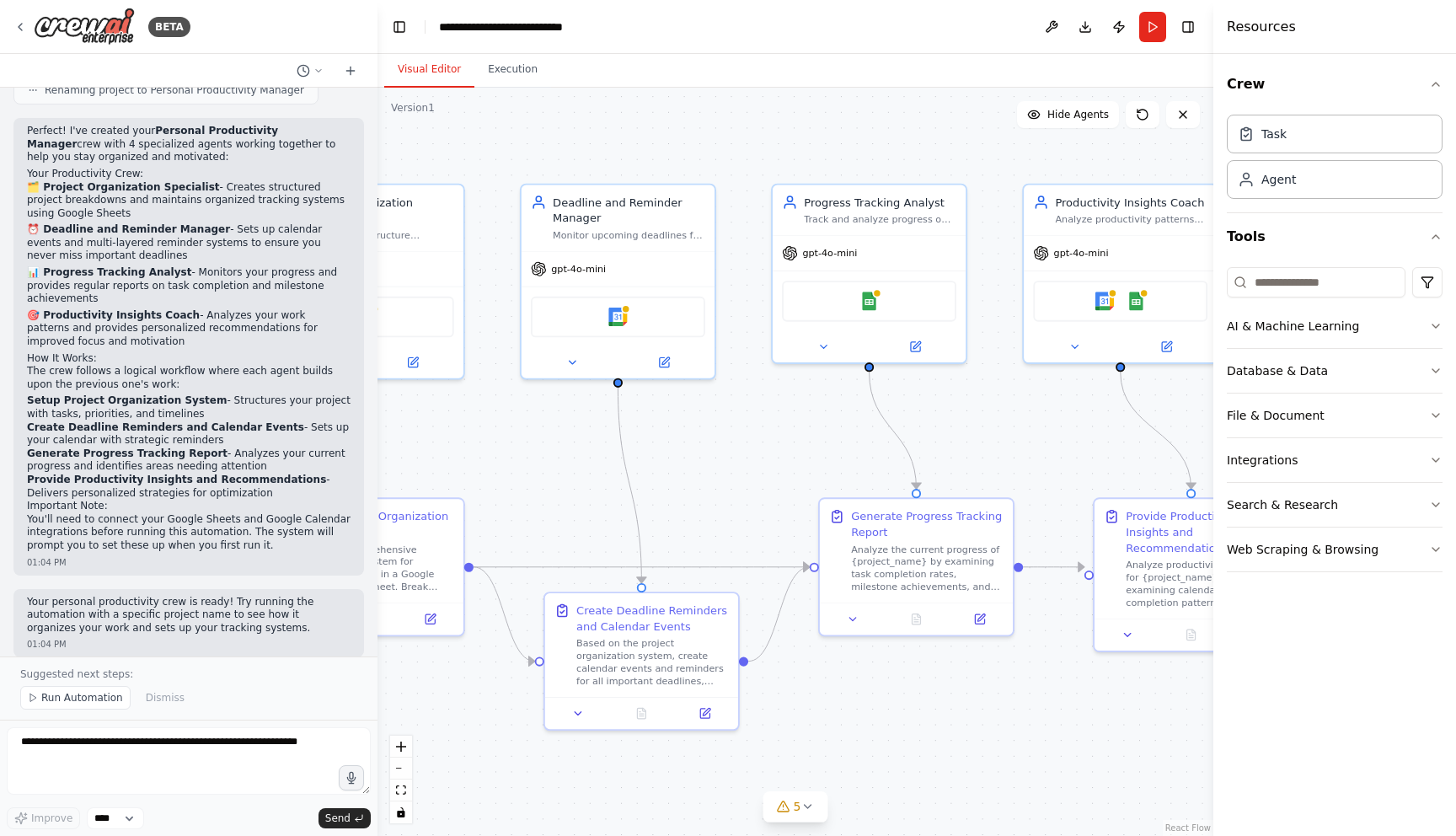
drag, startPoint x: 679, startPoint y: 473, endPoint x: 711, endPoint y: 471, distance: 32.1
click at [711, 471] on div ".deletable-edge-delete-btn { width: 20px; height: 20px; border: 0px solid #ffff…" at bounding box center [795, 461] width 836 height 749
